Goal: Information Seeking & Learning: Learn about a topic

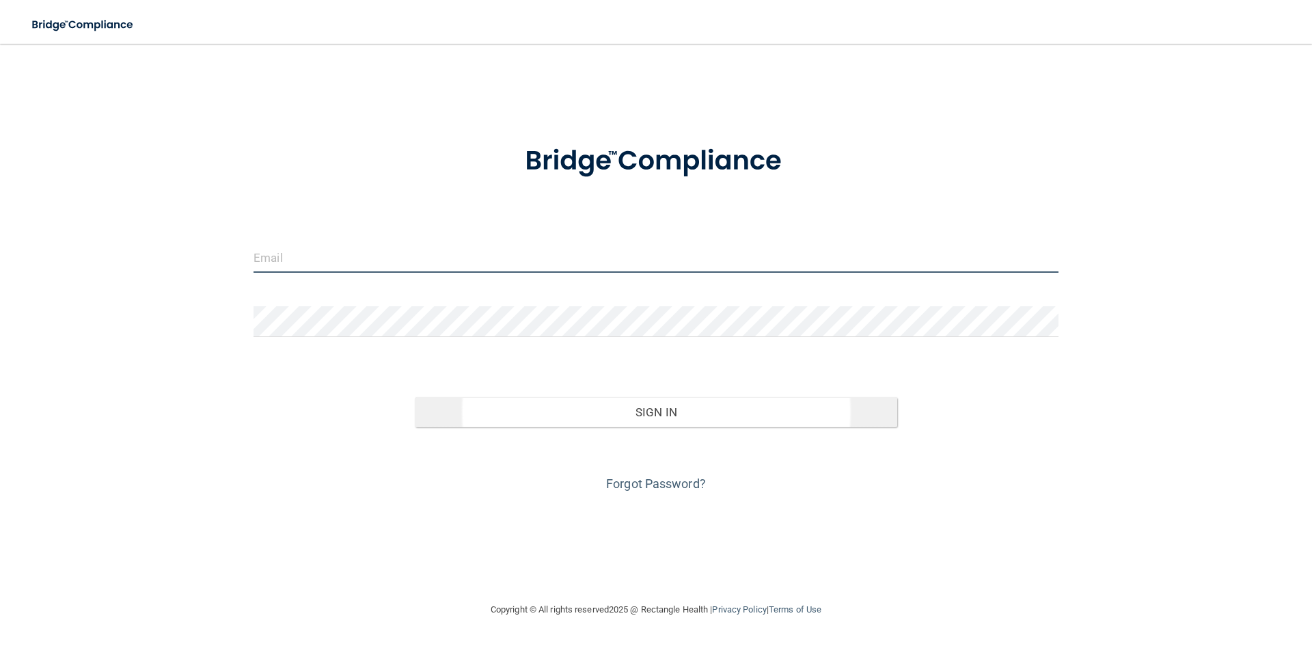
type input "[PERSON_NAME][EMAIL_ADDRESS][DOMAIN_NAME]"
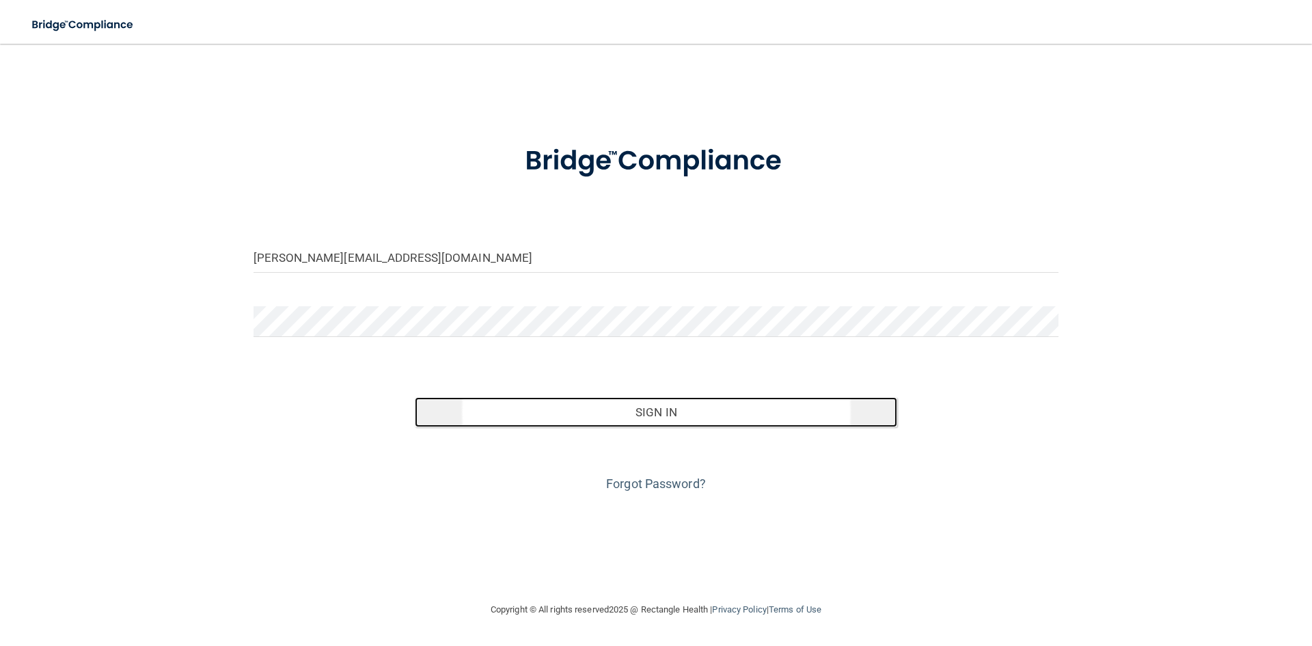
click at [662, 411] on button "Sign In" at bounding box center [656, 412] width 483 height 30
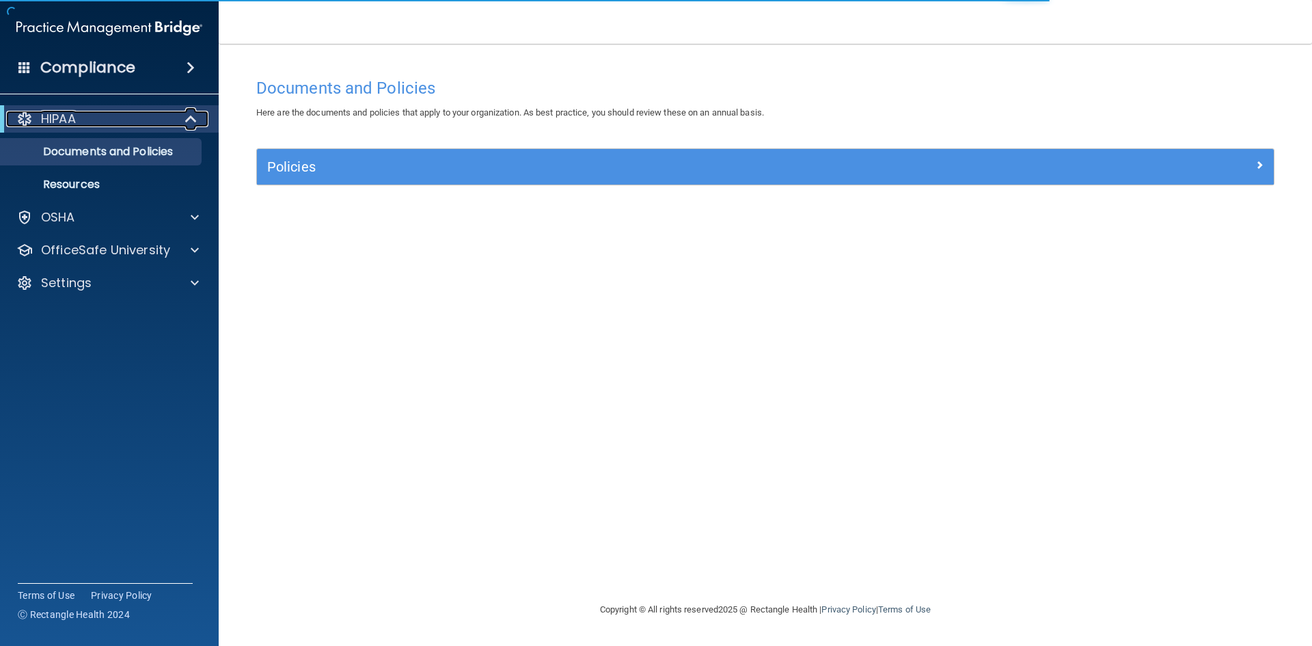
click at [187, 117] on span at bounding box center [193, 119] width 12 height 16
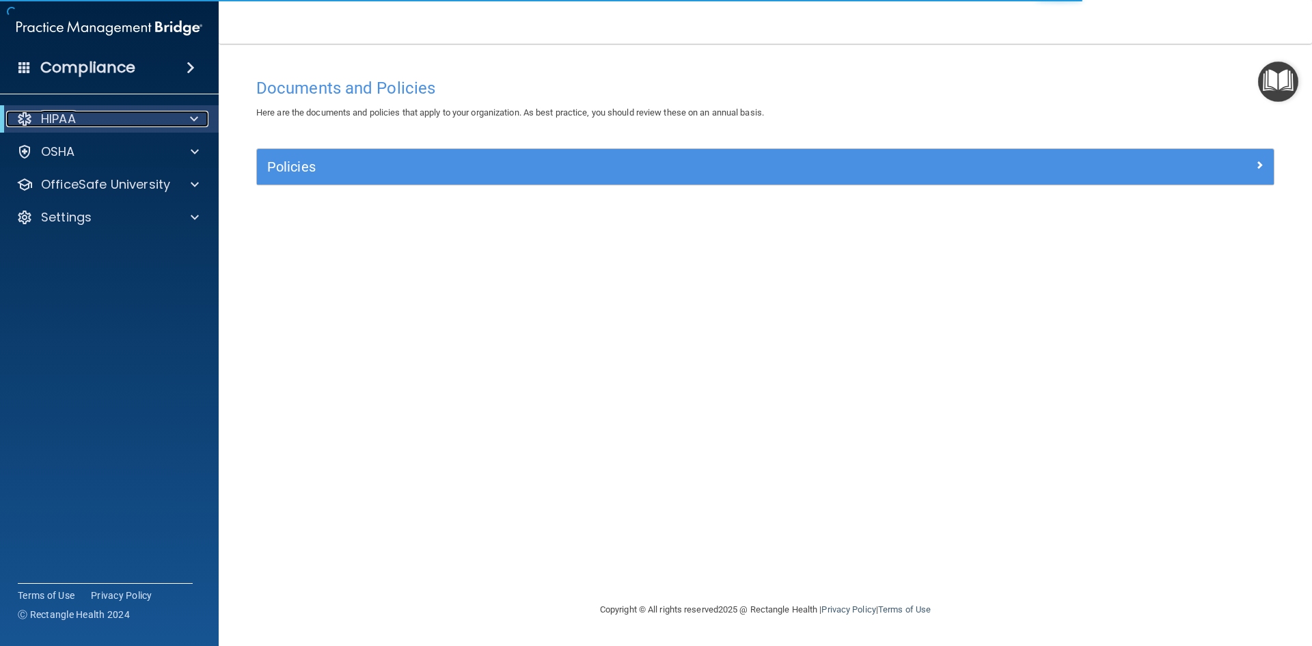
click at [184, 117] on div at bounding box center [191, 119] width 33 height 16
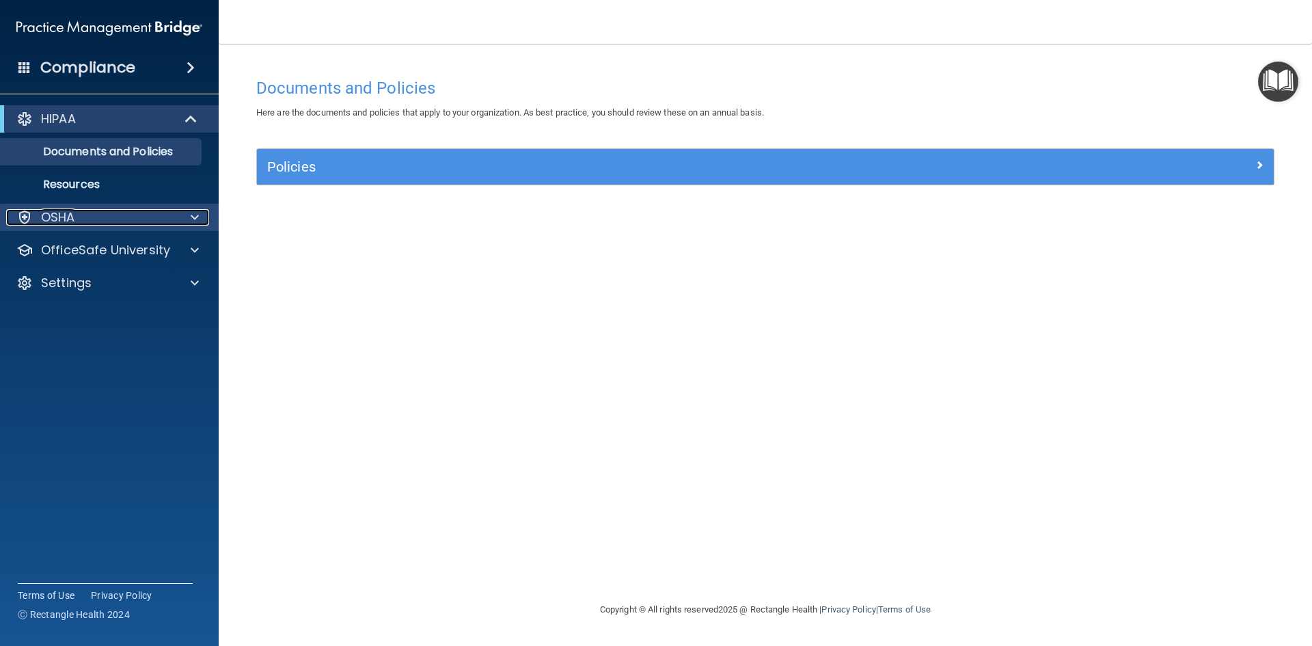
click at [62, 217] on p "OSHA" at bounding box center [58, 217] width 34 height 16
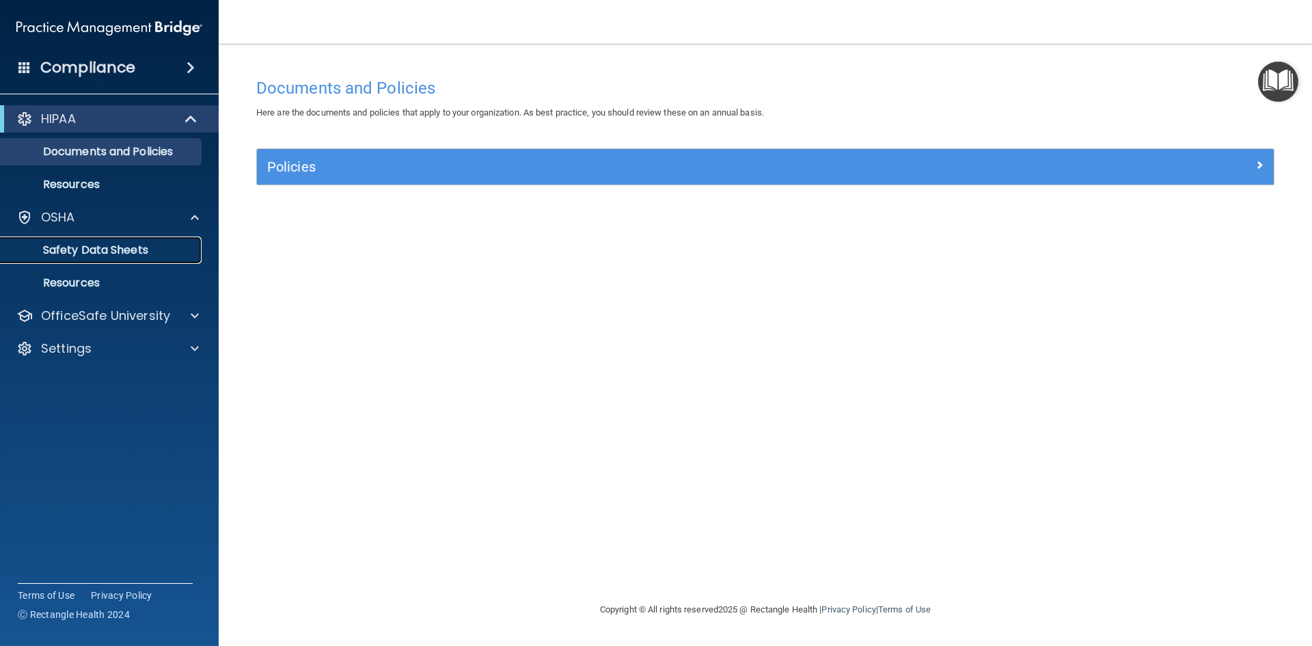
click at [127, 247] on p "Safety Data Sheets" at bounding box center [102, 250] width 187 height 14
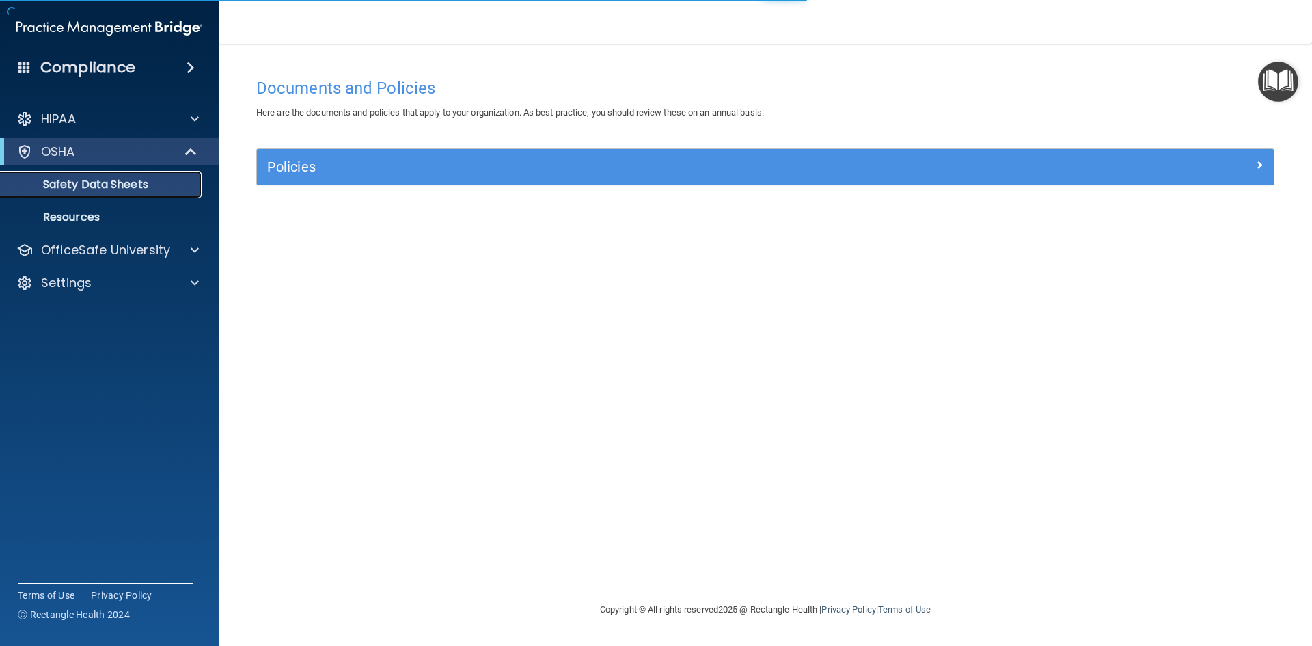
click at [126, 185] on p "Safety Data Sheets" at bounding box center [102, 185] width 187 height 14
click at [126, 182] on p "Safety Data Sheets" at bounding box center [102, 185] width 187 height 14
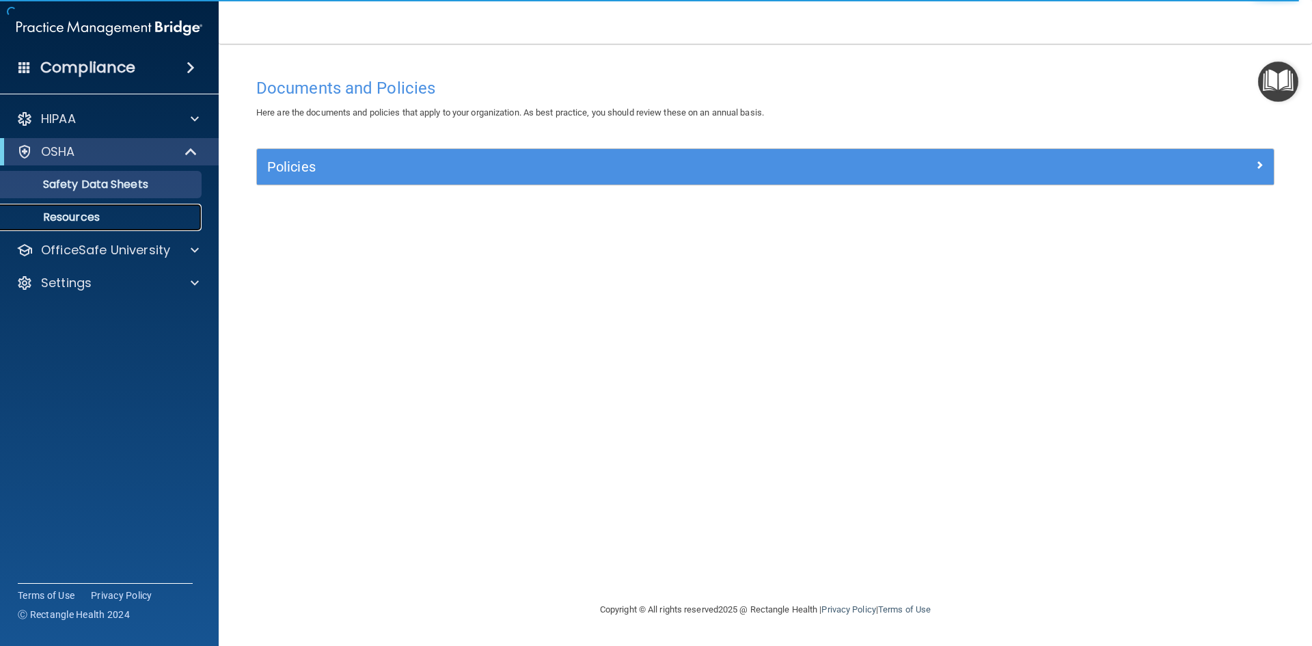
click at [99, 219] on p "Resources" at bounding box center [102, 217] width 187 height 14
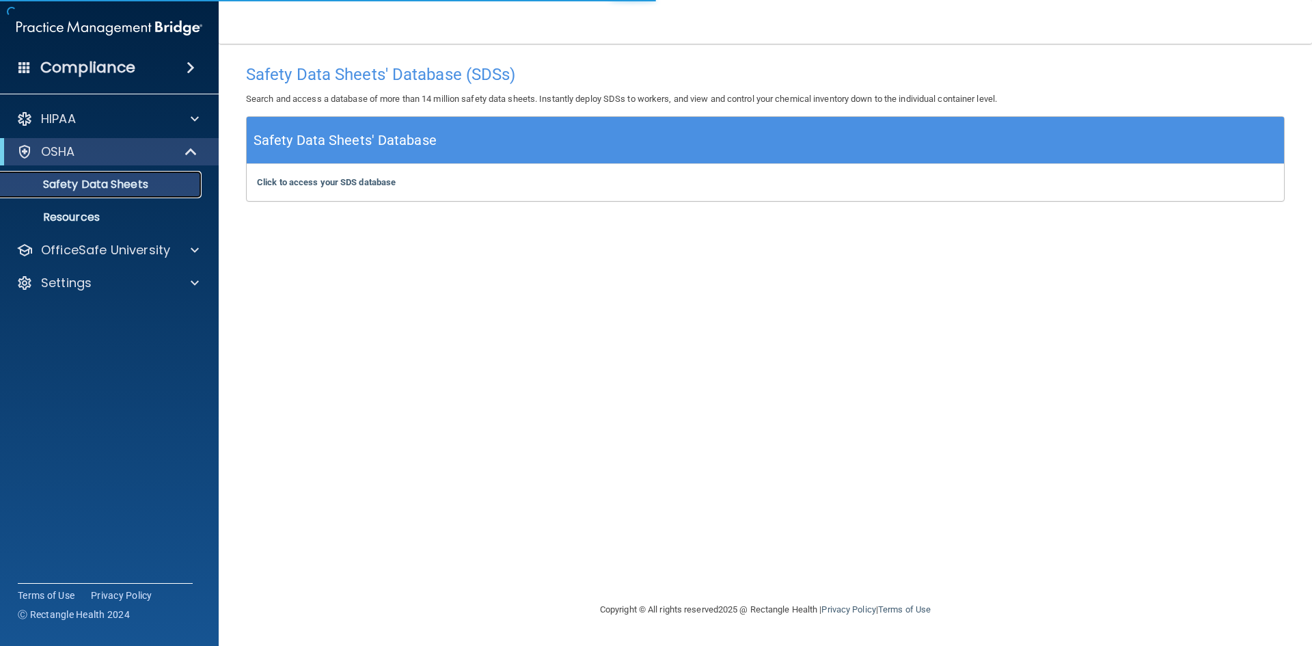
click at [130, 188] on p "Safety Data Sheets" at bounding box center [102, 185] width 187 height 14
click at [366, 186] on b "Click to access your SDS database" at bounding box center [326, 182] width 139 height 10
